Goal: Information Seeking & Learning: Learn about a topic

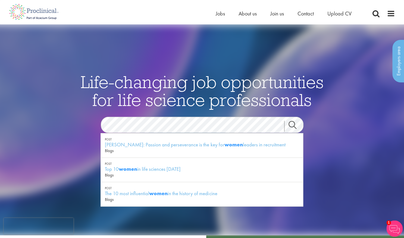
click at [294, 124] on link "Search" at bounding box center [295, 126] width 23 height 11
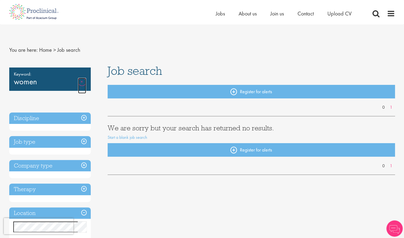
click at [83, 81] on link "Remove" at bounding box center [82, 86] width 8 height 16
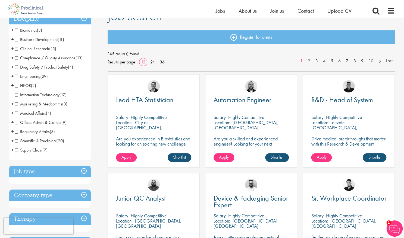
scroll to position [56, 0]
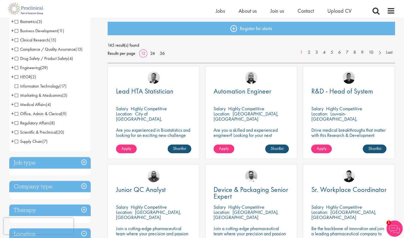
click at [66, 163] on h3 "Job type" at bounding box center [49, 163] width 81 height 12
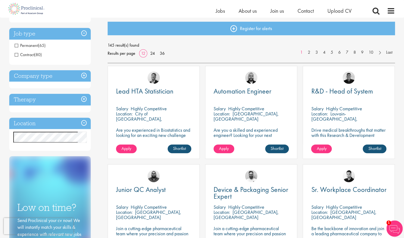
click at [60, 30] on h3 "Job type" at bounding box center [49, 34] width 81 height 12
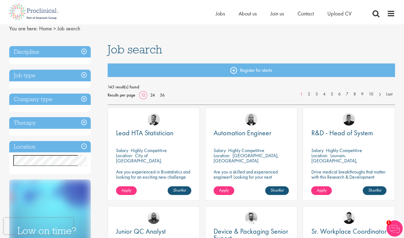
scroll to position [0, 0]
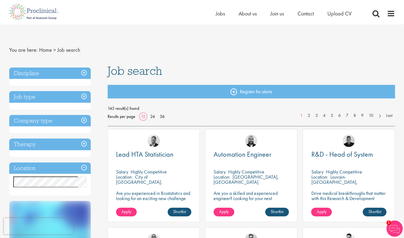
click at [62, 72] on h3 "Discipline" at bounding box center [49, 74] width 81 height 12
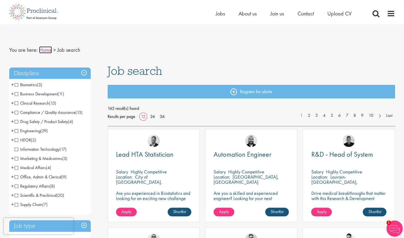
click at [48, 49] on link "Home" at bounding box center [45, 49] width 13 height 7
